Goal: Information Seeking & Learning: Learn about a topic

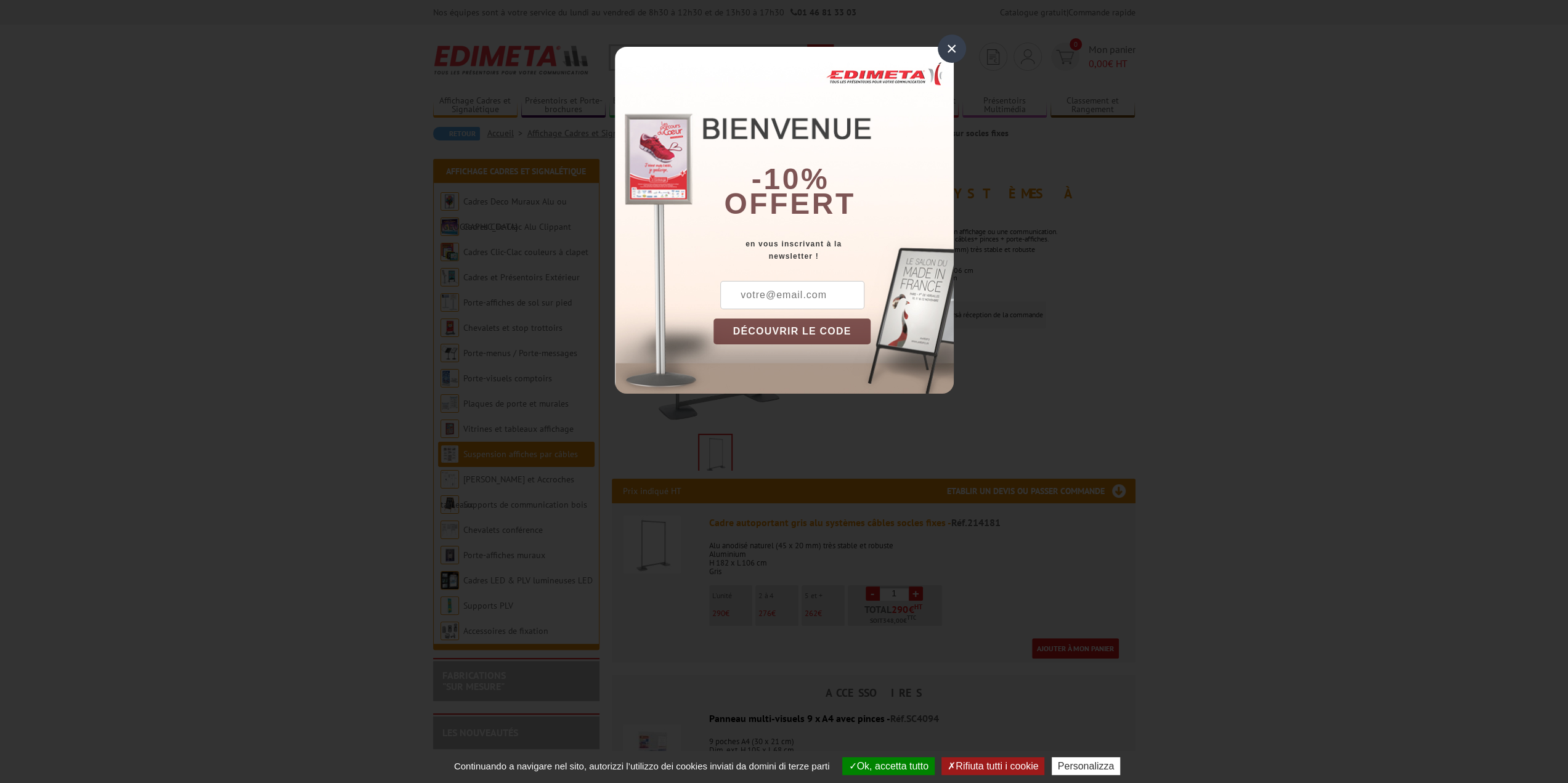
click at [956, 53] on div "×" at bounding box center [952, 49] width 28 height 28
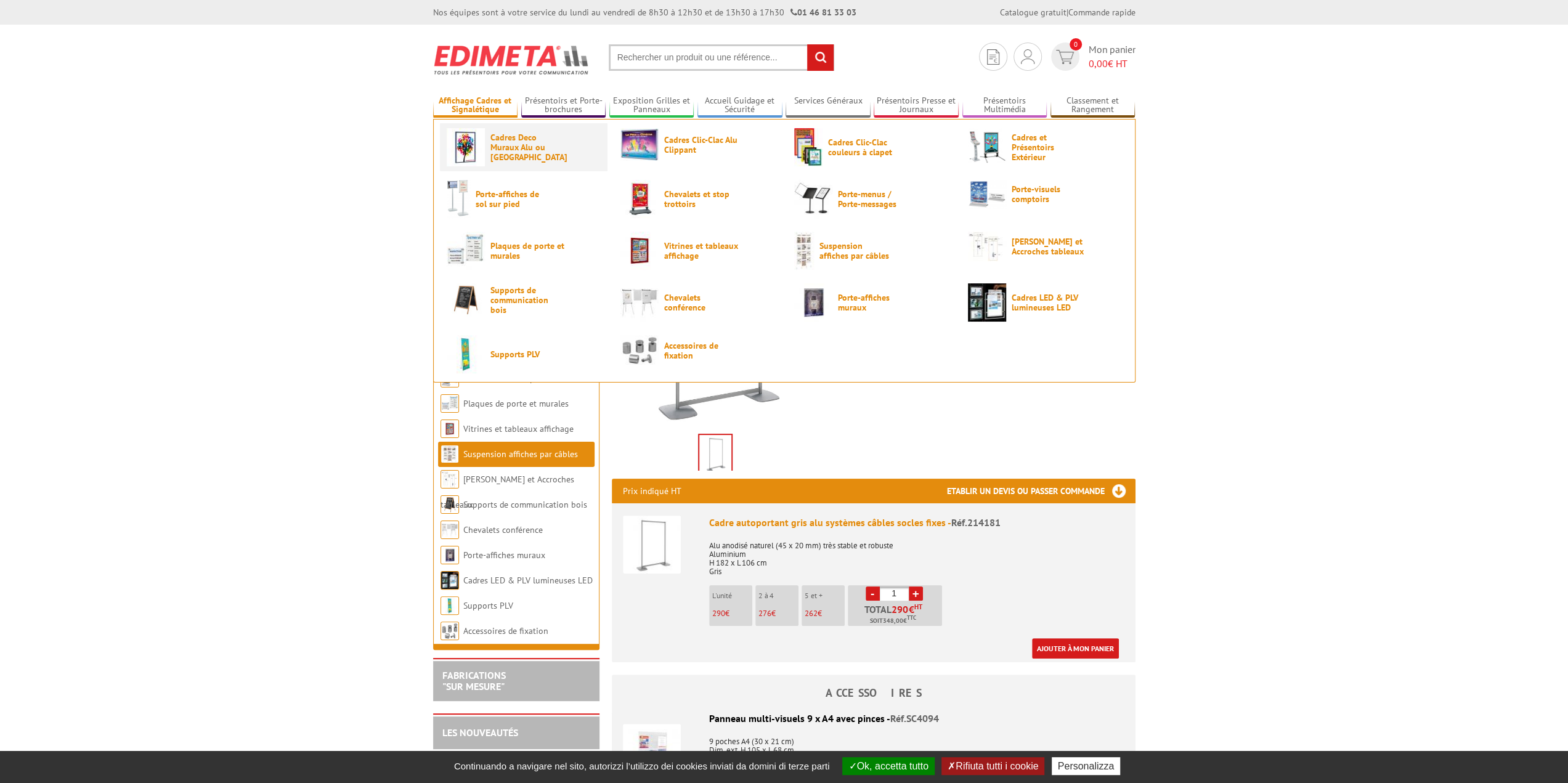
click at [502, 146] on span "Cadres Deco Muraux Alu ou [GEOGRAPHIC_DATA]" at bounding box center [527, 147] width 74 height 29
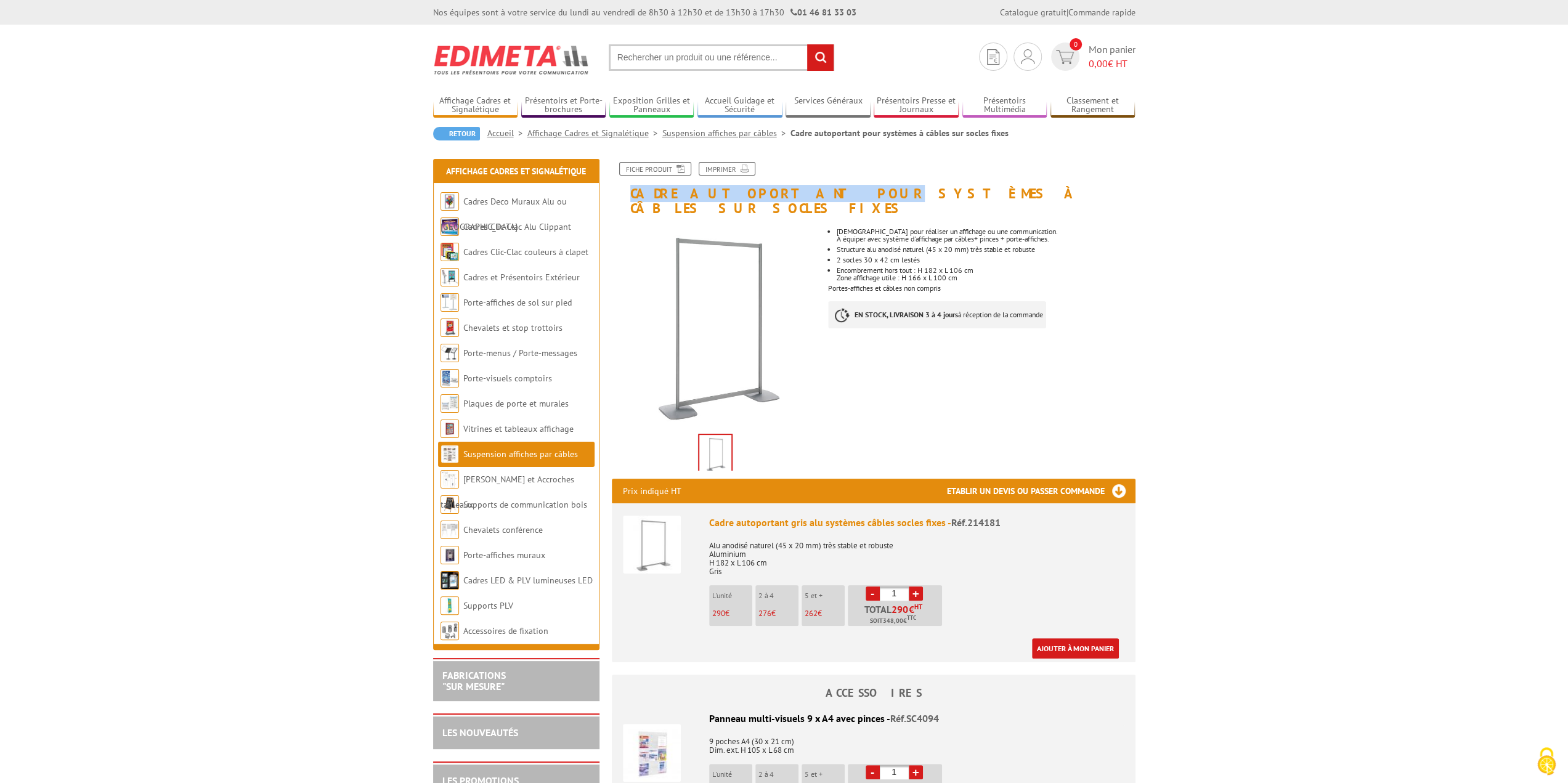
drag, startPoint x: 632, startPoint y: 191, endPoint x: 798, endPoint y: 189, distance: 166.0
click at [798, 189] on h1 "Cadre autoportant pour systèmes à câbles sur socles fixes" at bounding box center [874, 189] width 542 height 54
copy h1 "Cadre autoportant pour"
